Goal: Information Seeking & Learning: Compare options

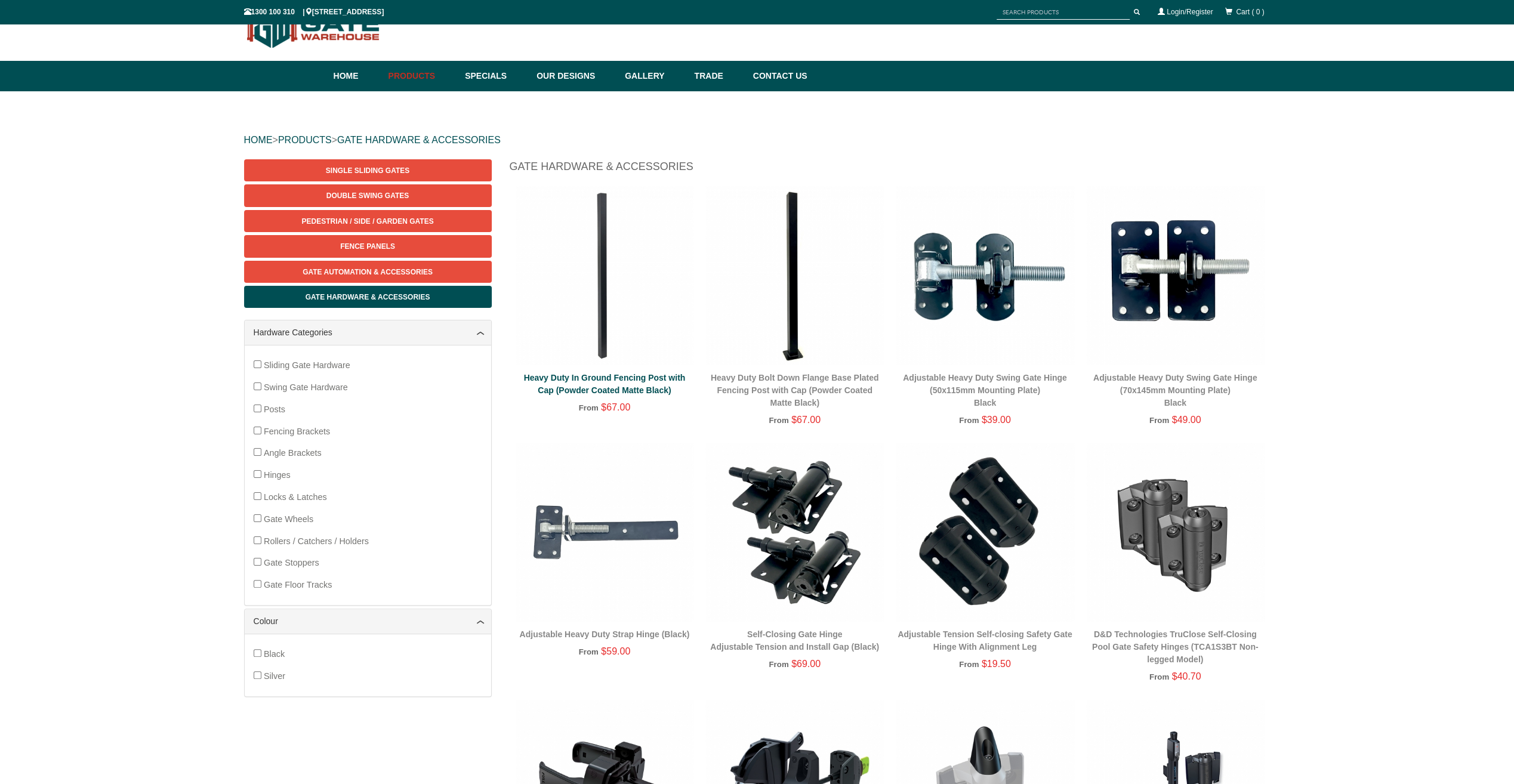
click at [612, 389] on link "Heavy Duty In Ground Fencing Post with Cap (Powder Coated Matte Black)" at bounding box center [606, 384] width 162 height 22
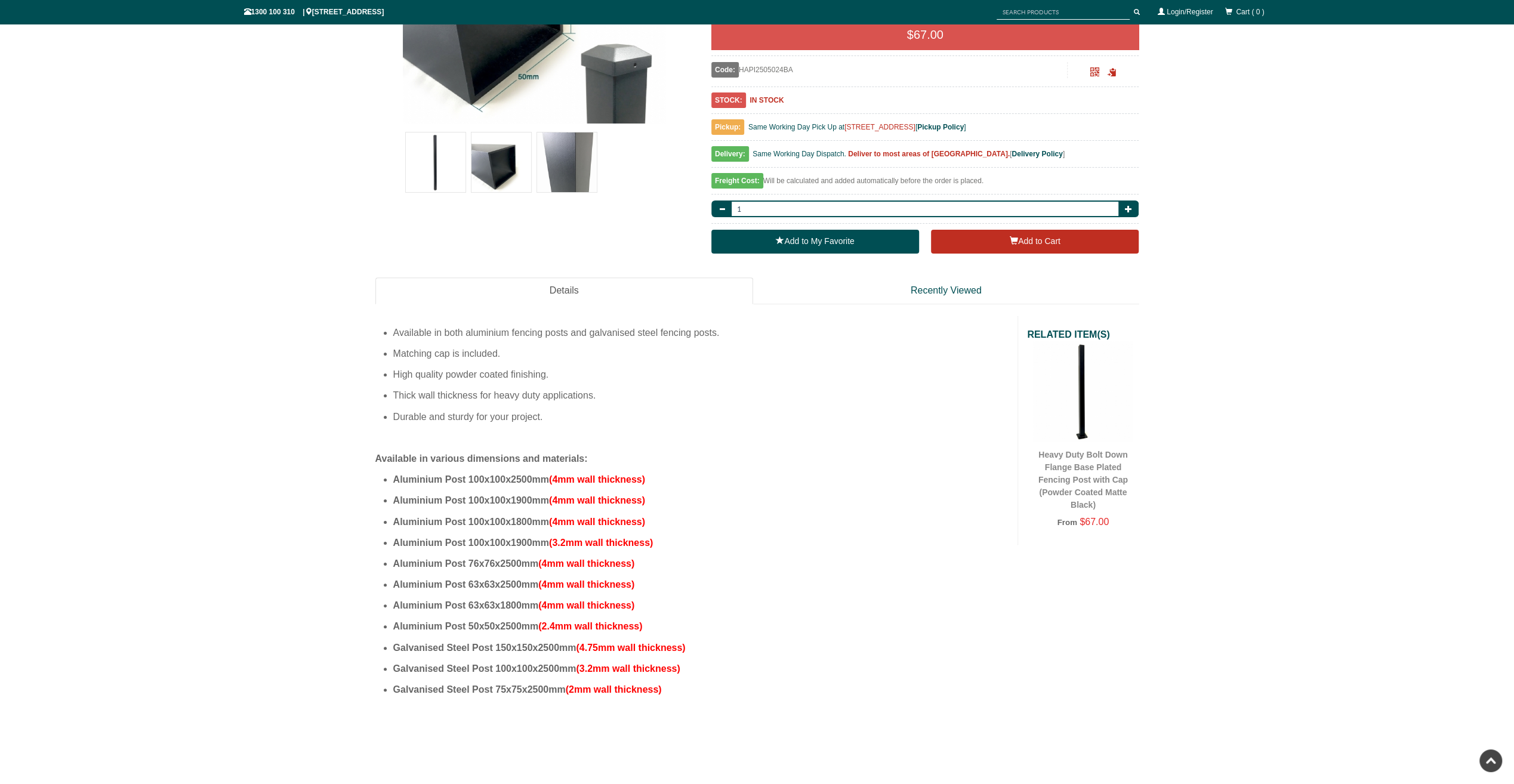
scroll to position [30, 0]
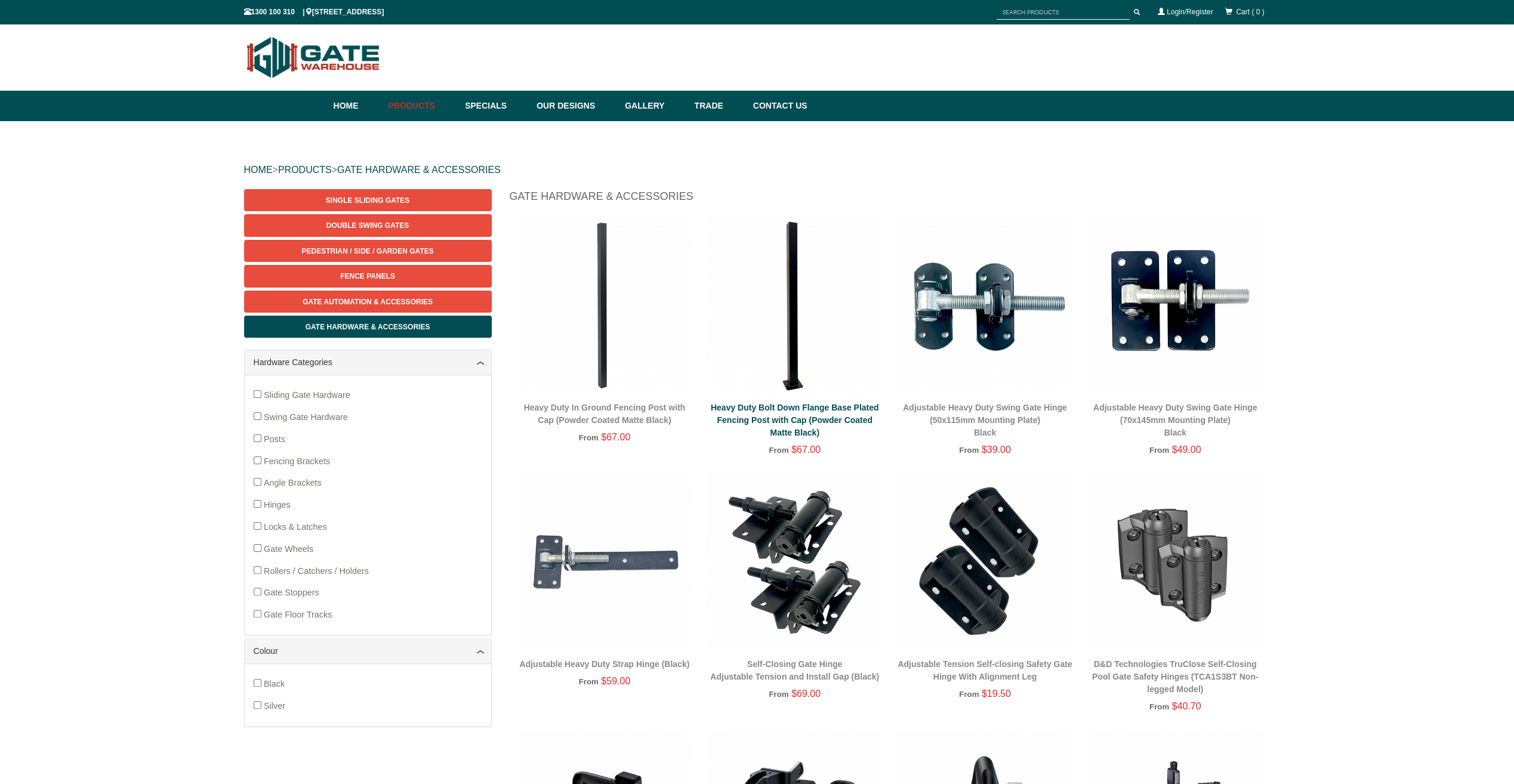
click at [818, 421] on link "Heavy Duty Bolt Down Flange Base Plated Fencing Post with Cap (Powder Coated Ma…" at bounding box center [795, 419] width 169 height 34
click at [783, 408] on link "Heavy Duty Bolt Down Flange Base Plated Fencing Post with Cap (Powder Coated Ma…" at bounding box center [795, 419] width 169 height 34
click at [755, 399] on div "Heavy Duty Bolt Down Flange Base Plated Fencing Post with Cap (Powder Coated Ma…" at bounding box center [795, 345] width 179 height 257
